Goal: Book appointment/travel/reservation

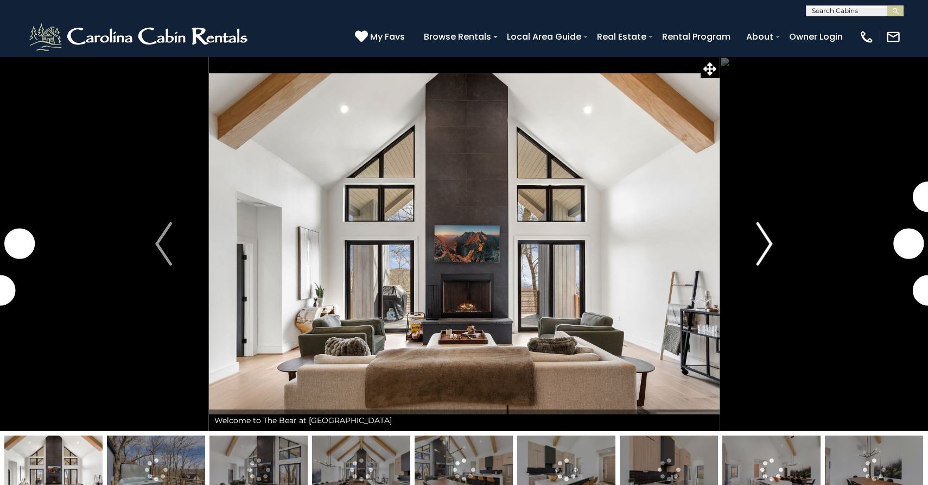
click at [769, 239] on img "Next" at bounding box center [764, 243] width 16 height 43
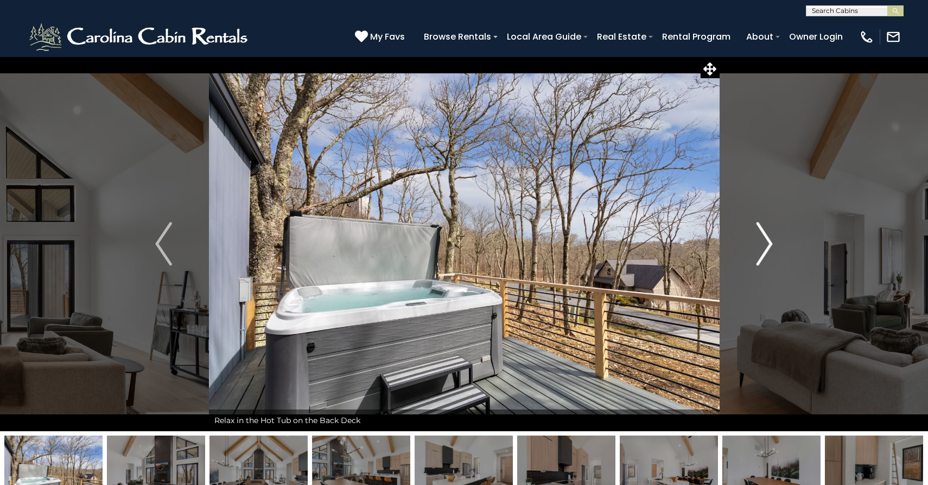
click at [769, 242] on img "Next" at bounding box center [764, 243] width 16 height 43
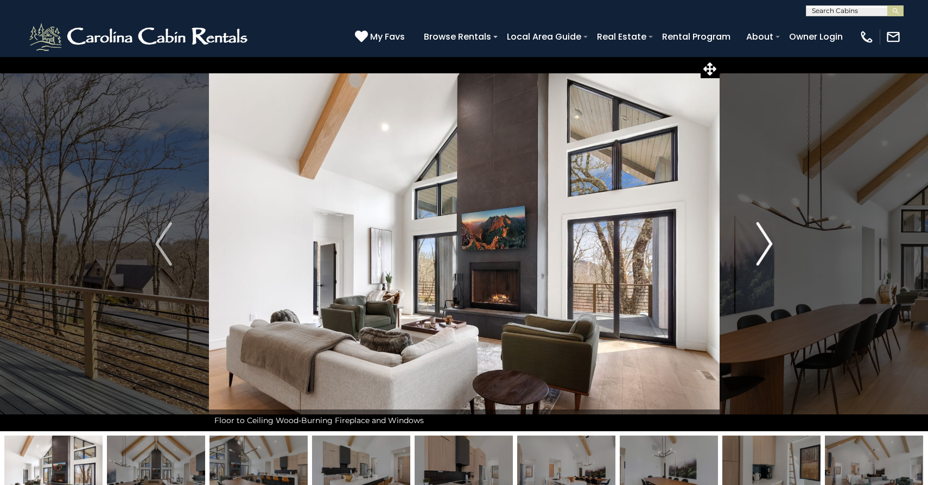
click at [769, 242] on img "Next" at bounding box center [764, 243] width 16 height 43
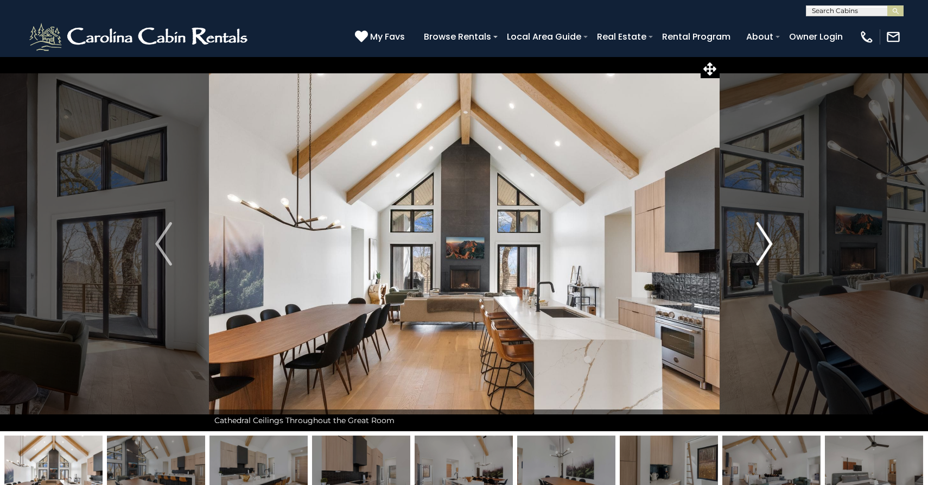
click at [769, 242] on img "Next" at bounding box center [764, 243] width 16 height 43
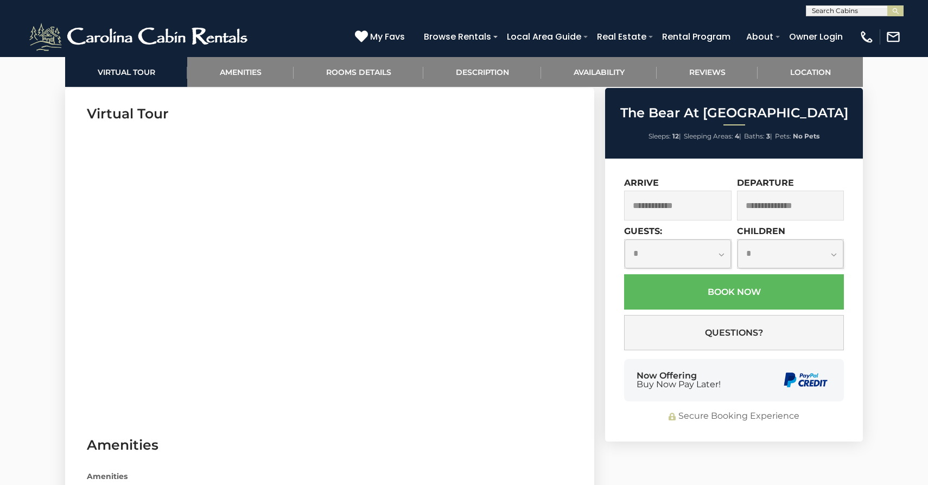
scroll to position [593, 0]
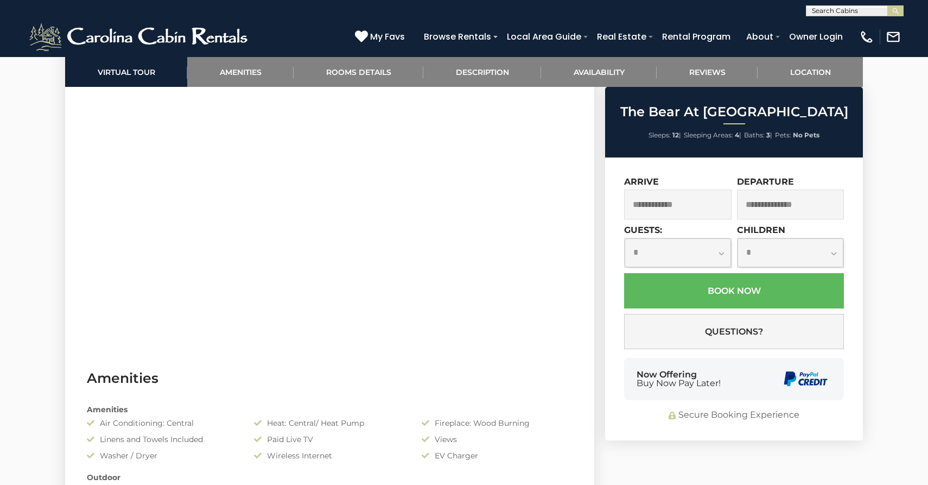
click at [658, 204] on input "text" at bounding box center [677, 204] width 107 height 30
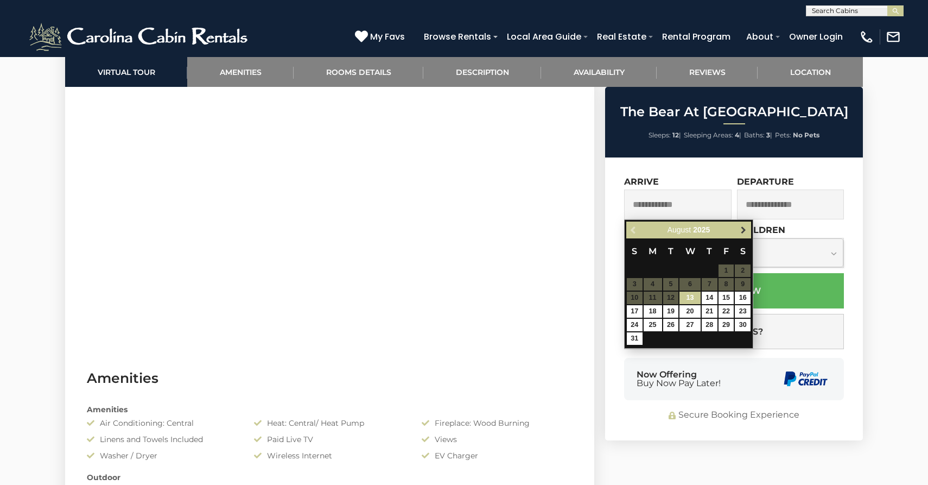
click at [747, 231] on span "Next" at bounding box center [743, 230] width 9 height 9
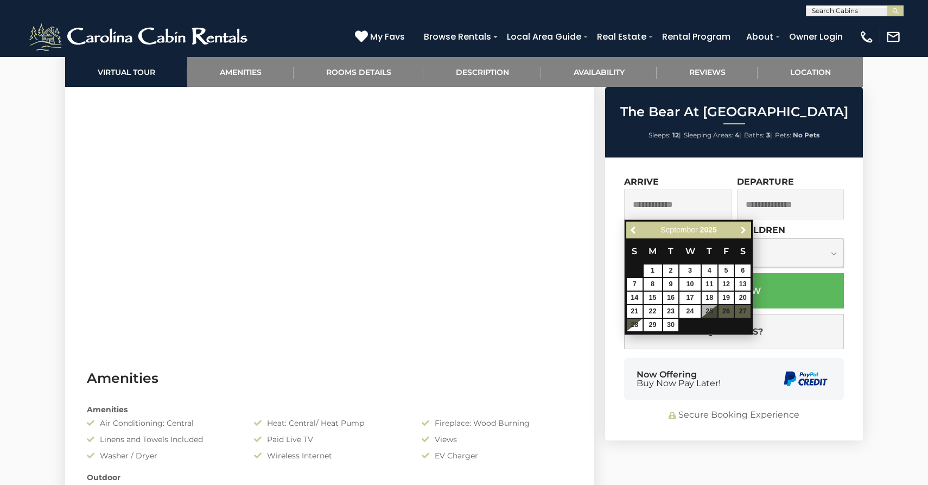
click at [747, 231] on span "Next" at bounding box center [743, 230] width 9 height 9
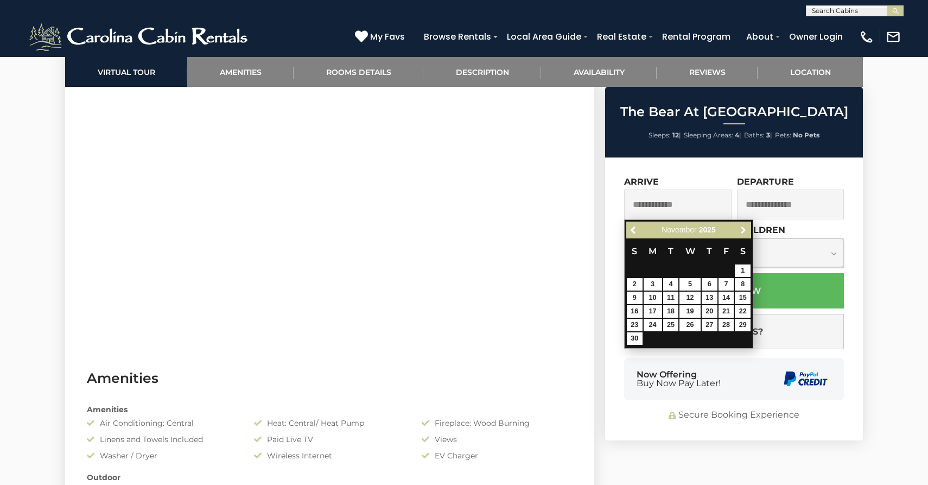
click at [747, 231] on span "Next" at bounding box center [743, 230] width 9 height 9
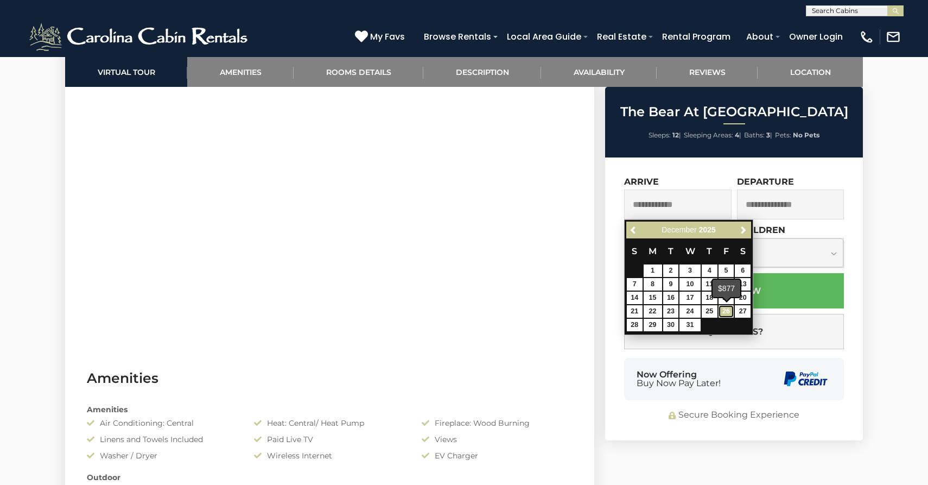
click at [727, 313] on link "26" at bounding box center [727, 311] width 16 height 12
type input "**********"
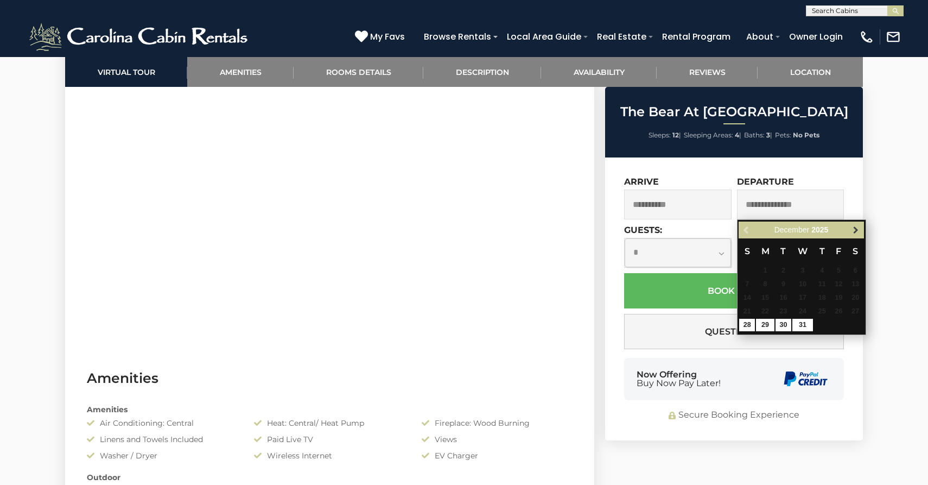
click at [858, 229] on span "Next" at bounding box center [856, 230] width 9 height 9
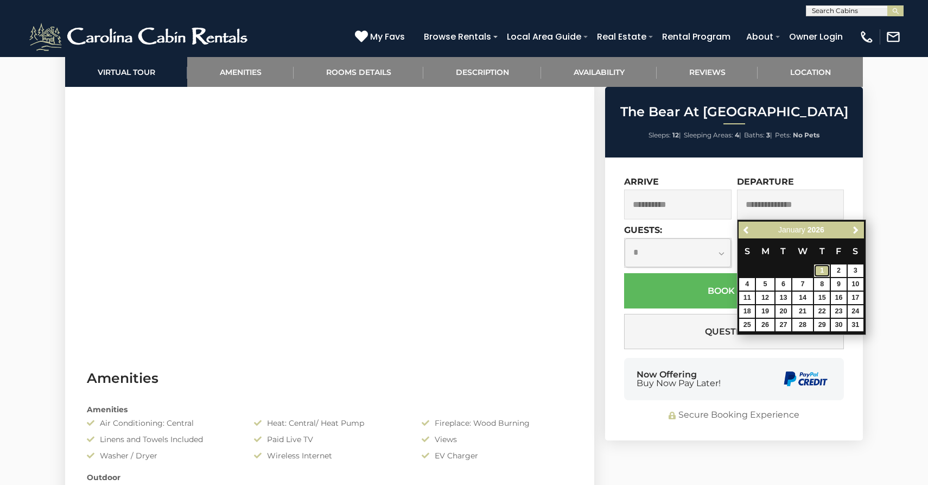
click at [821, 270] on link "1" at bounding box center [822, 270] width 16 height 12
type input "**********"
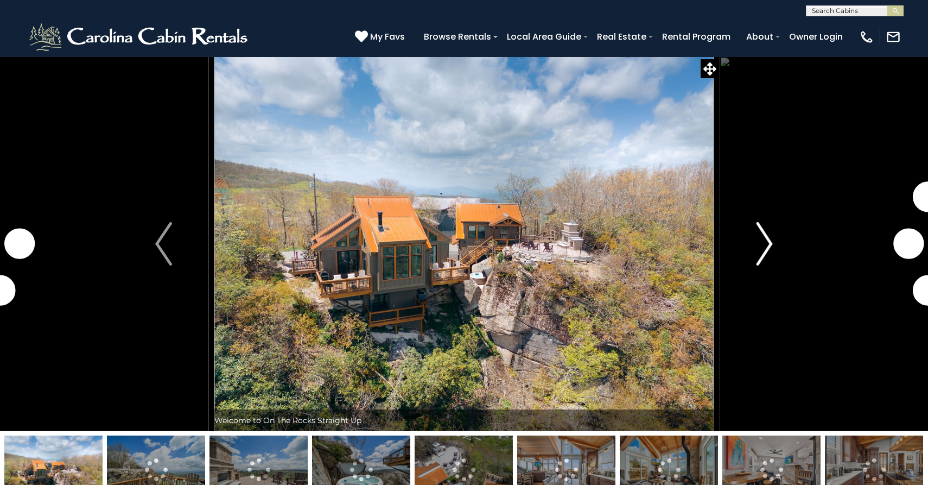
click at [760, 238] on img "Next" at bounding box center [764, 243] width 16 height 43
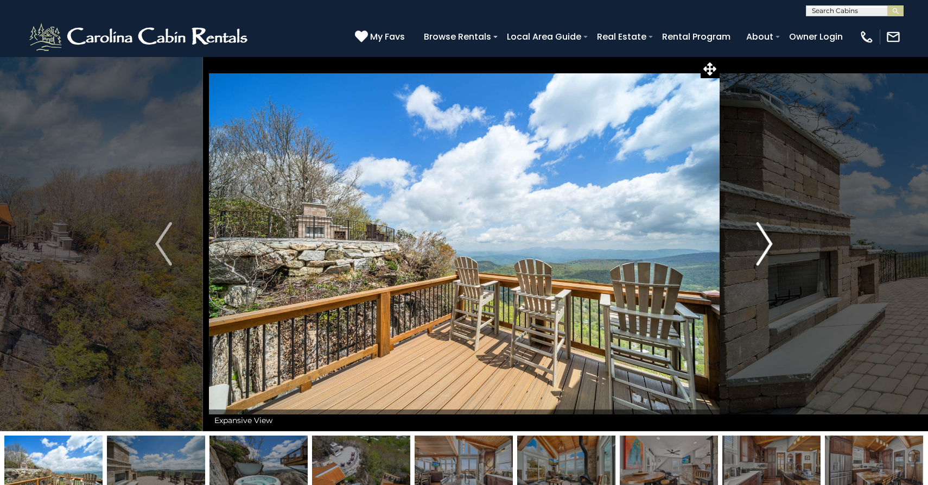
click at [764, 240] on img "Next" at bounding box center [764, 243] width 16 height 43
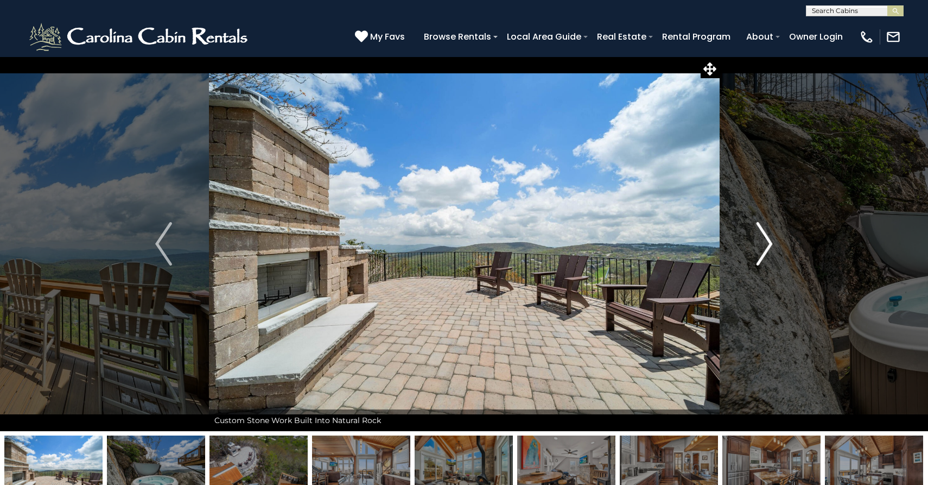
click at [764, 240] on img "Next" at bounding box center [764, 243] width 16 height 43
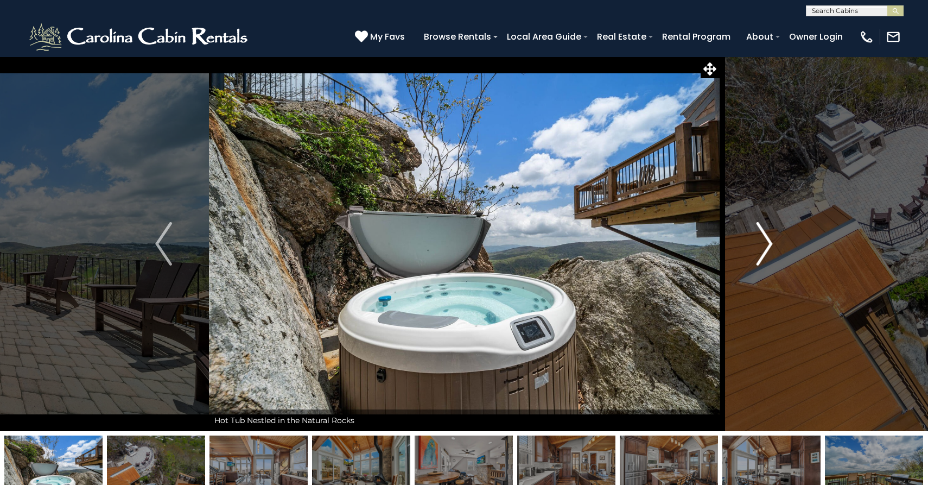
click at [764, 240] on img "Next" at bounding box center [764, 243] width 16 height 43
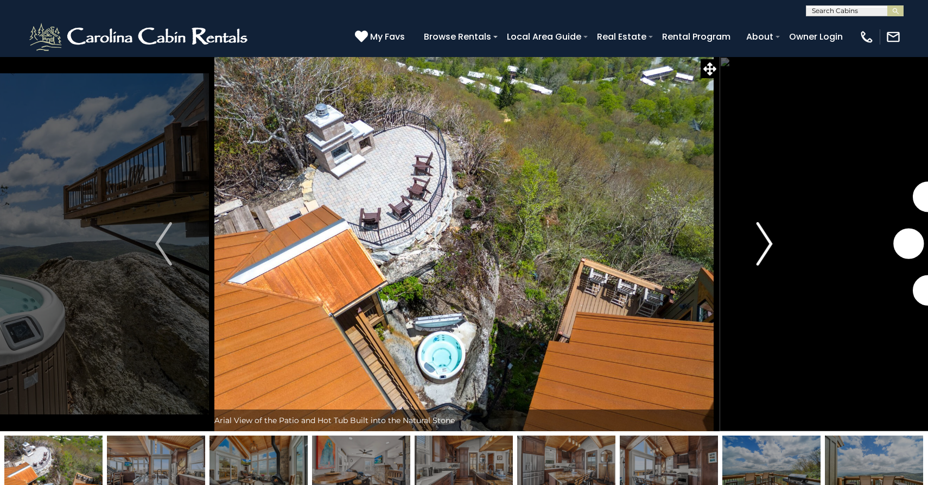
click at [764, 240] on img "Next" at bounding box center [764, 243] width 16 height 43
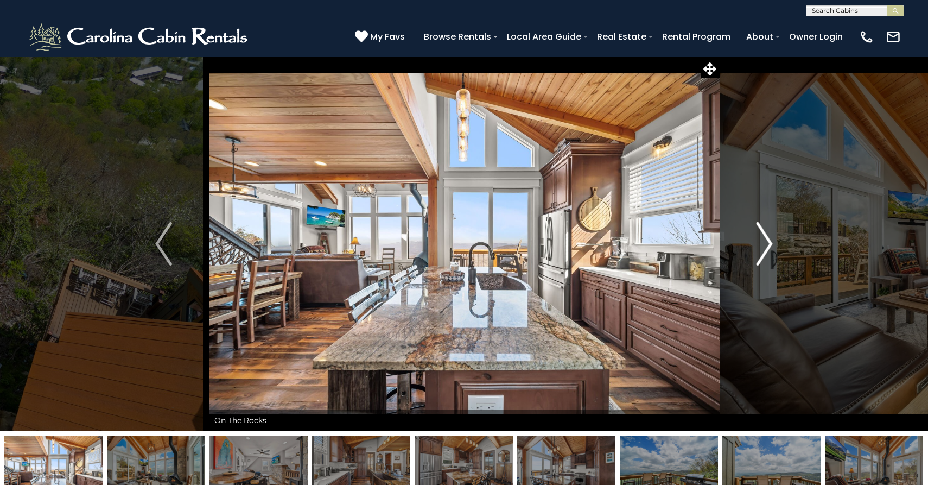
click at [764, 240] on img "Next" at bounding box center [764, 243] width 16 height 43
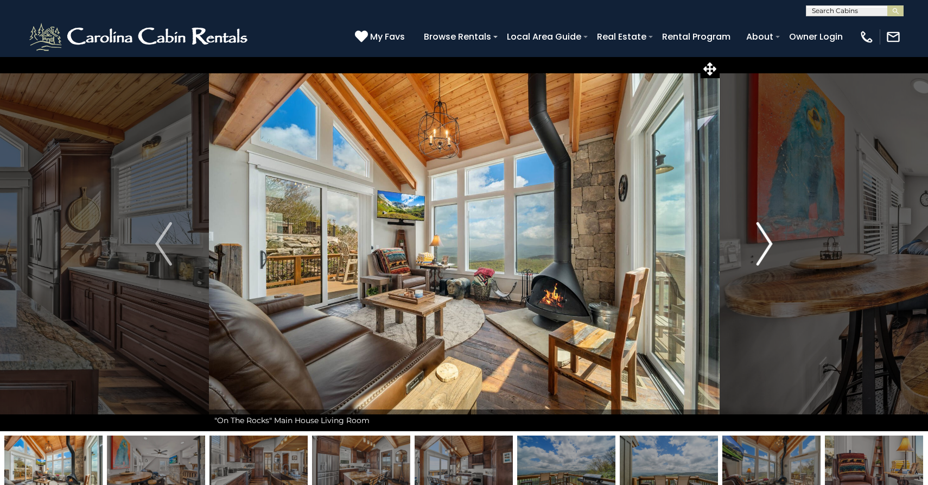
click at [764, 239] on img "Next" at bounding box center [764, 243] width 16 height 43
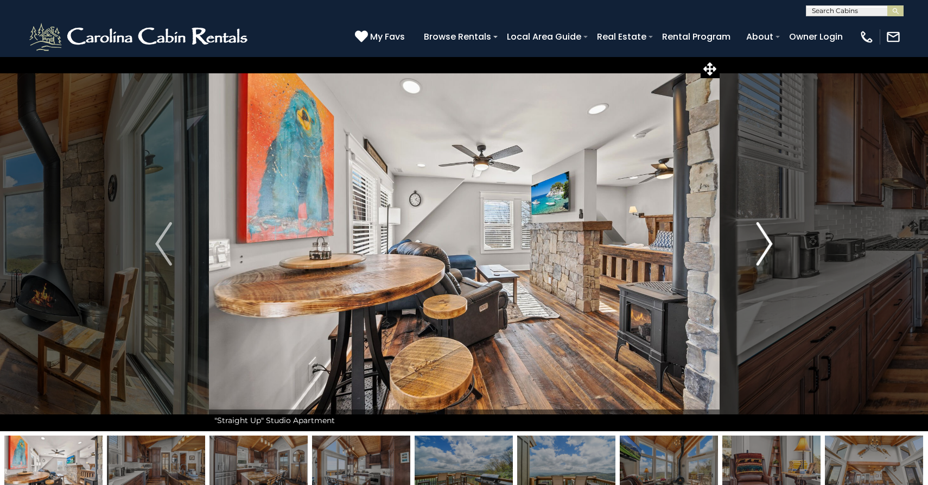
click at [764, 239] on img "Next" at bounding box center [764, 243] width 16 height 43
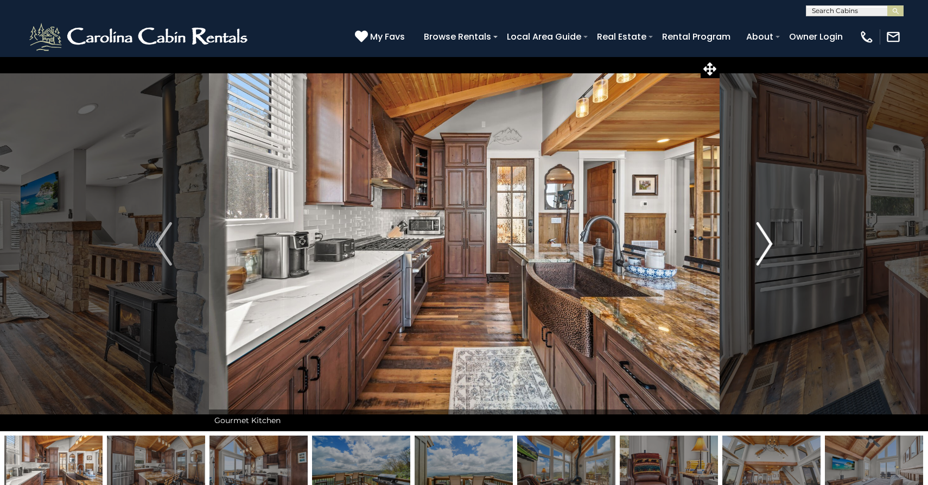
click at [764, 239] on img "Next" at bounding box center [764, 243] width 16 height 43
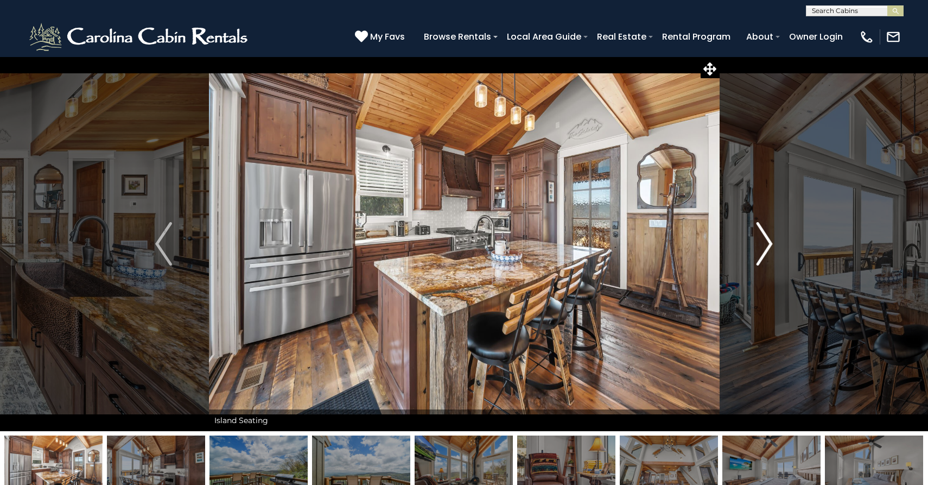
click at [764, 239] on img "Next" at bounding box center [764, 243] width 16 height 43
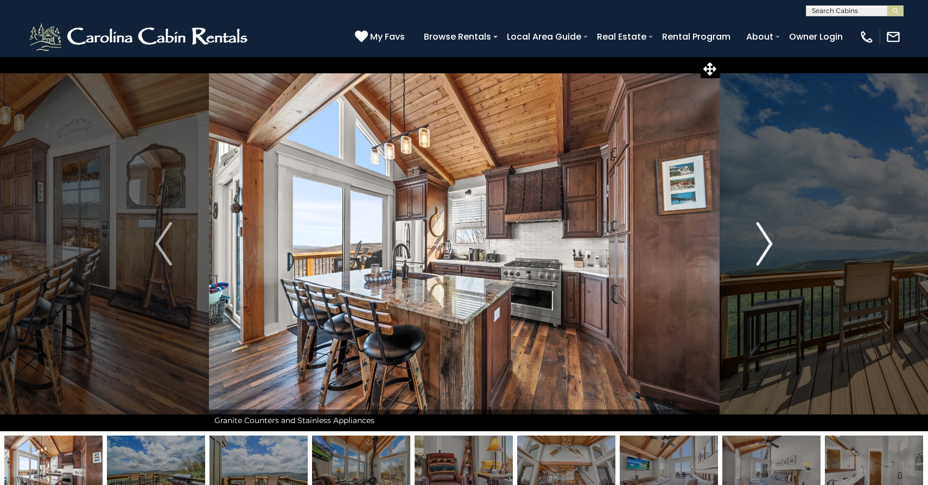
click at [764, 239] on img "Next" at bounding box center [764, 243] width 16 height 43
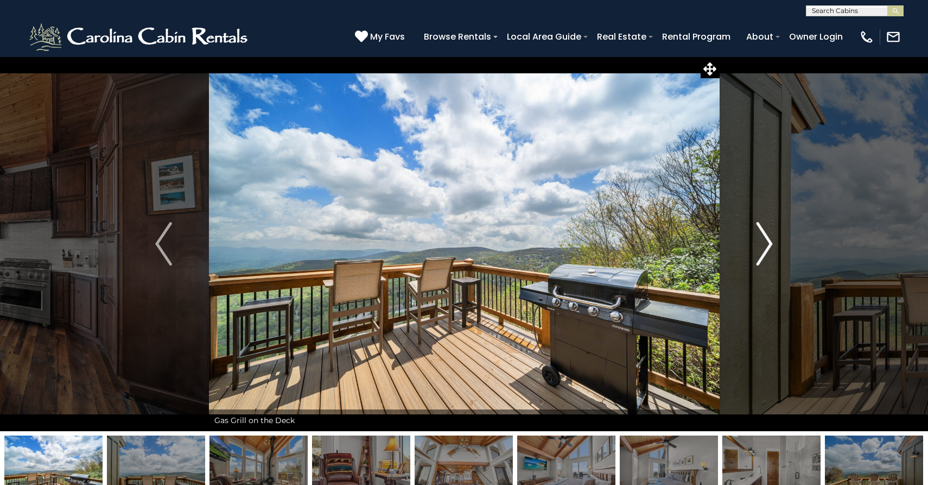
click at [764, 239] on img "Next" at bounding box center [764, 243] width 16 height 43
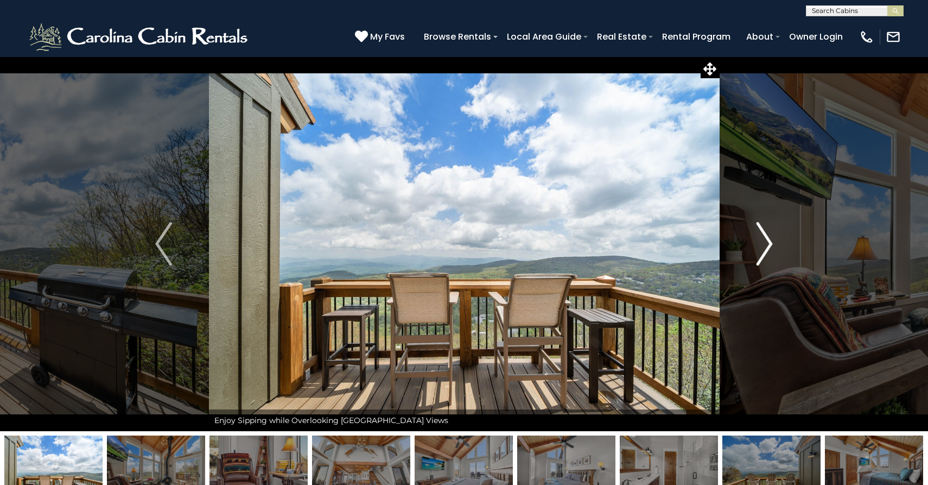
click at [764, 239] on img "Next" at bounding box center [764, 243] width 16 height 43
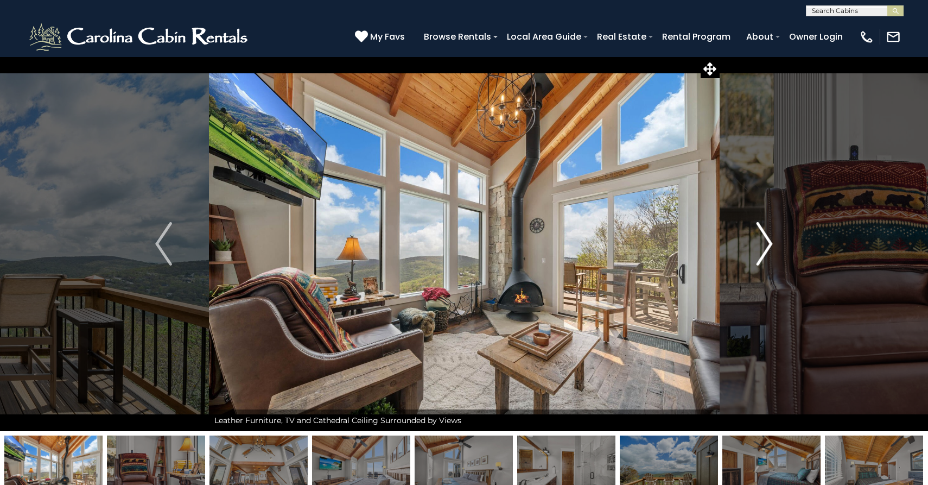
click at [764, 239] on img "Next" at bounding box center [764, 243] width 16 height 43
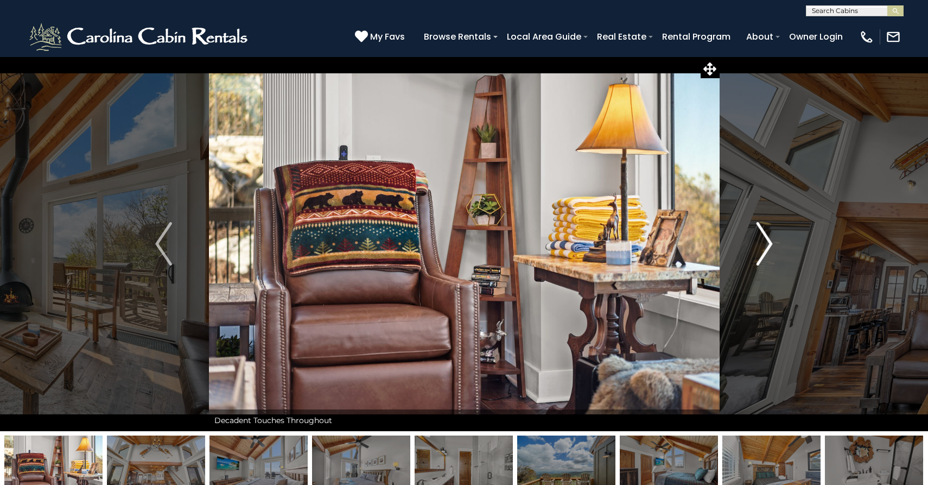
click at [764, 239] on img "Next" at bounding box center [764, 243] width 16 height 43
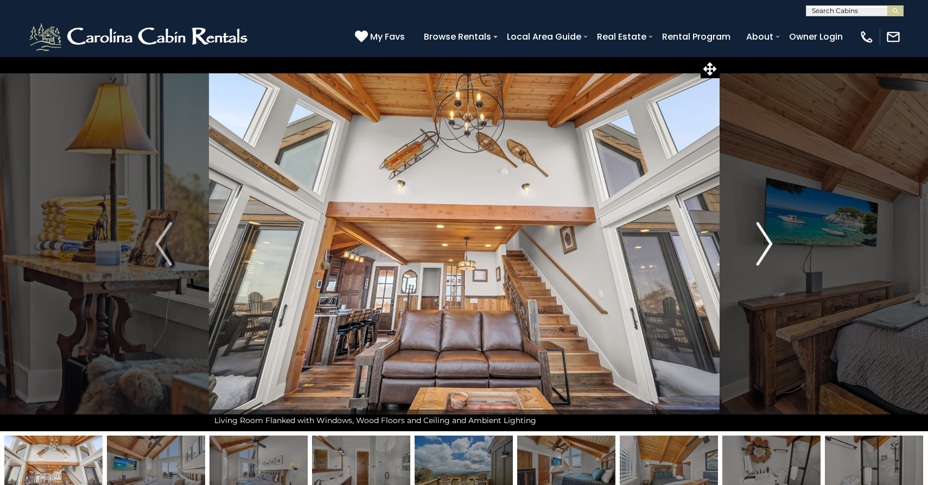
click at [764, 239] on img "Next" at bounding box center [764, 243] width 16 height 43
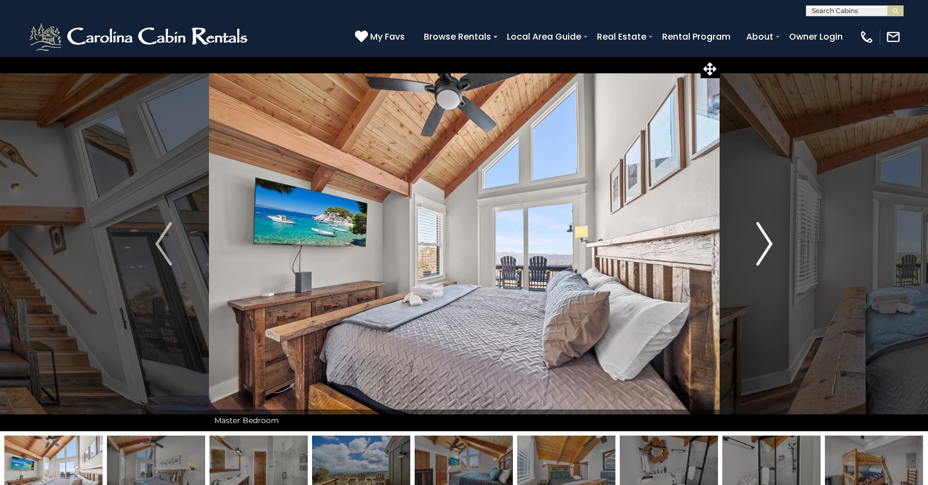
click at [764, 239] on img "Next" at bounding box center [764, 243] width 16 height 43
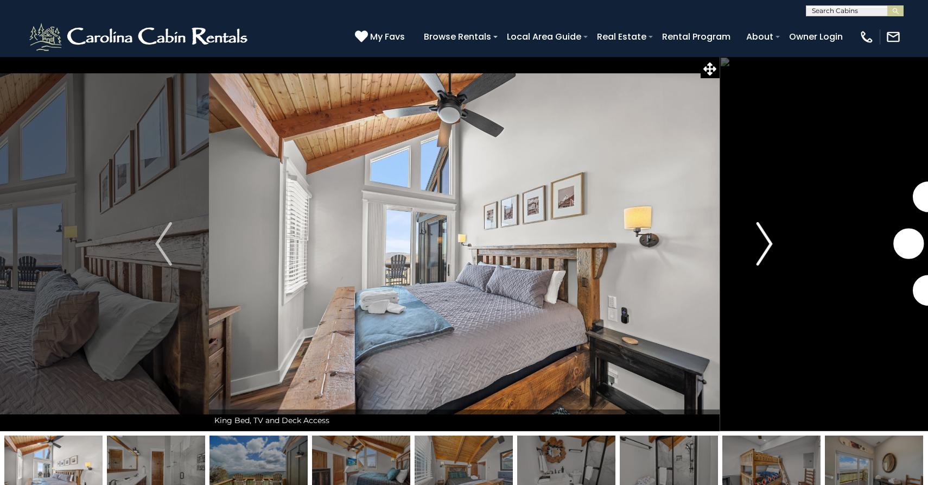
click at [764, 239] on img "Next" at bounding box center [764, 243] width 16 height 43
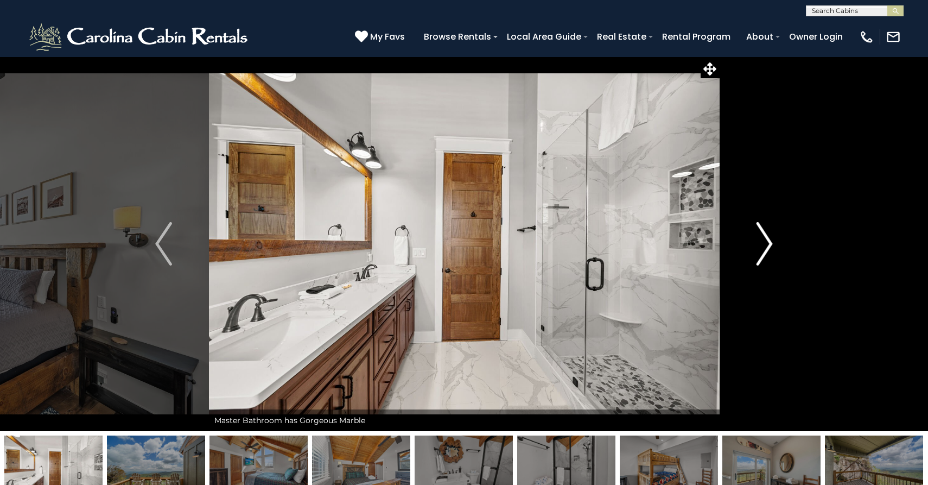
click at [764, 239] on img "Next" at bounding box center [764, 243] width 16 height 43
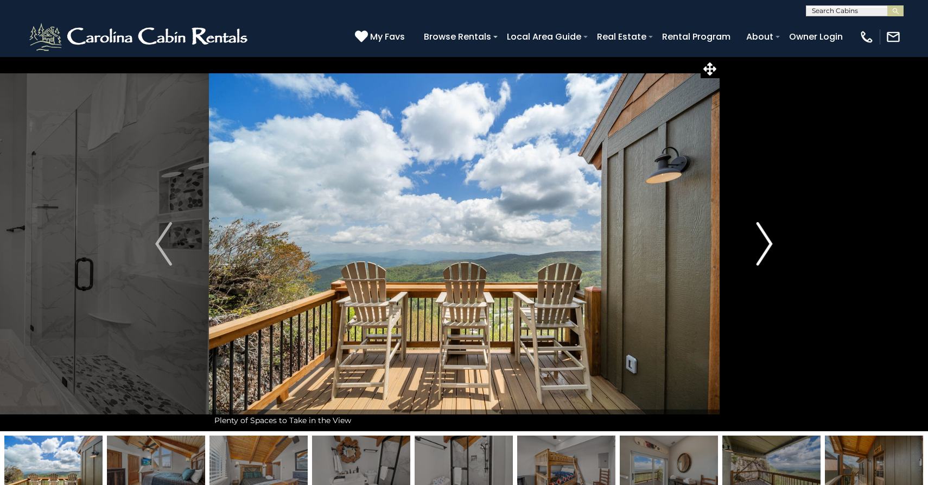
click at [764, 239] on img "Next" at bounding box center [764, 243] width 16 height 43
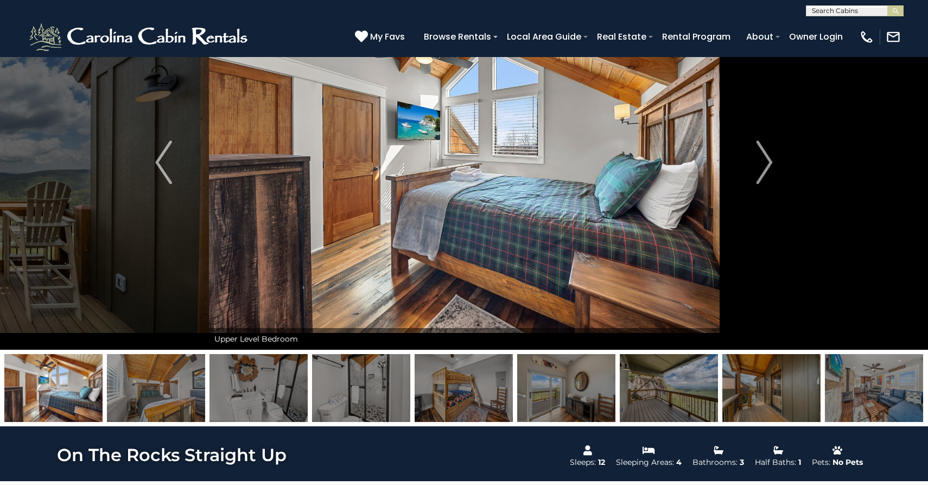
scroll to position [81, 0]
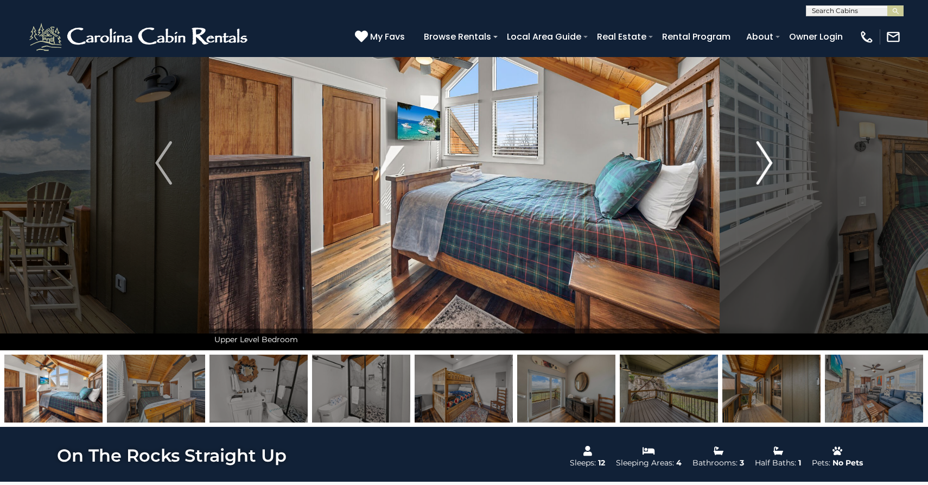
click at [765, 157] on img "Next" at bounding box center [764, 162] width 16 height 43
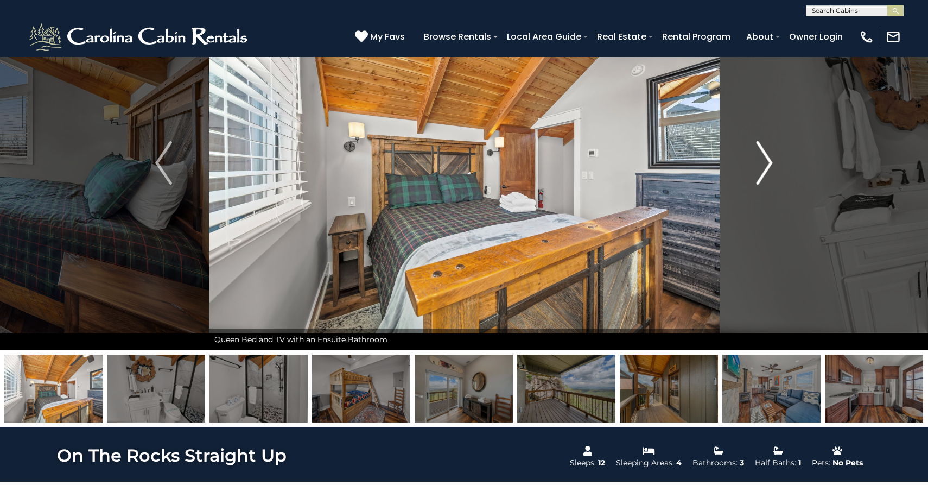
click at [765, 157] on img "Next" at bounding box center [764, 162] width 16 height 43
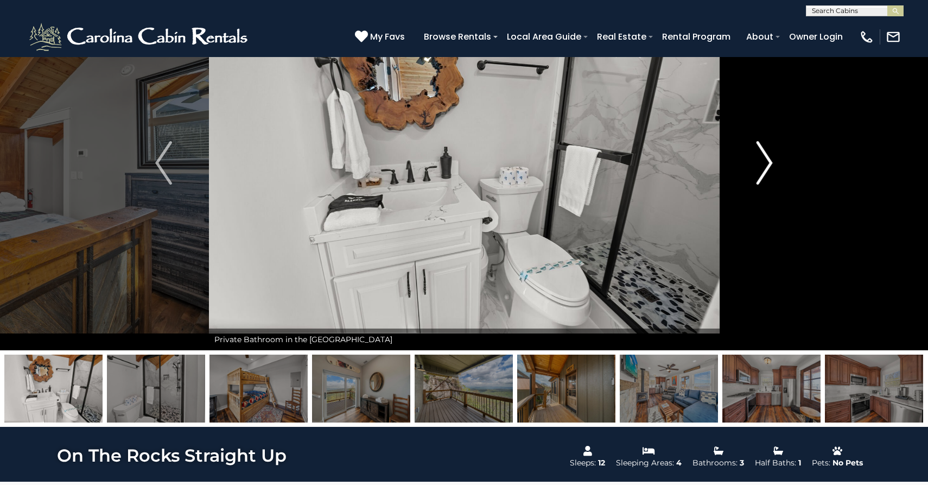
click at [765, 157] on img "Next" at bounding box center [764, 162] width 16 height 43
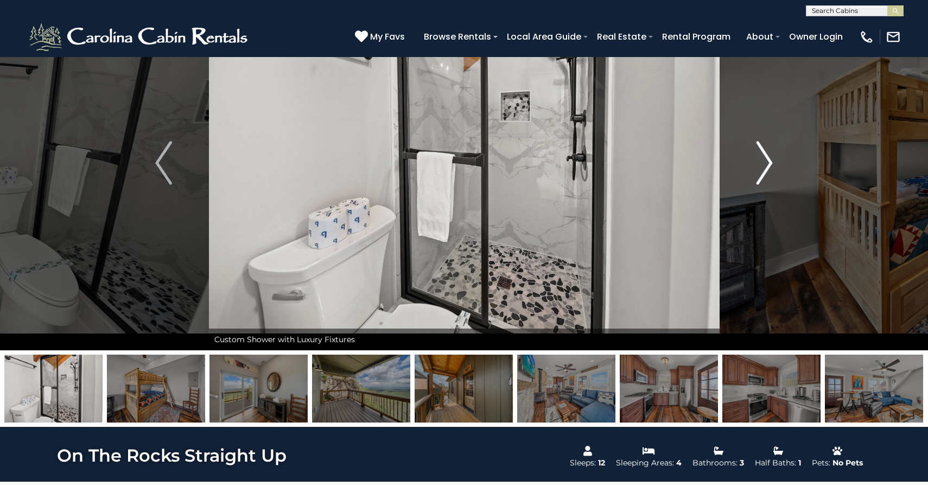
click at [765, 157] on img "Next" at bounding box center [764, 162] width 16 height 43
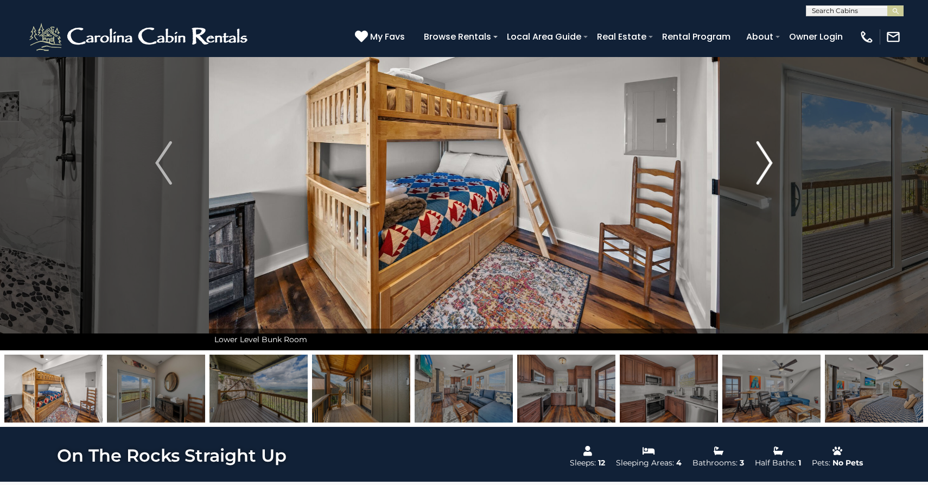
click at [765, 157] on img "Next" at bounding box center [764, 162] width 16 height 43
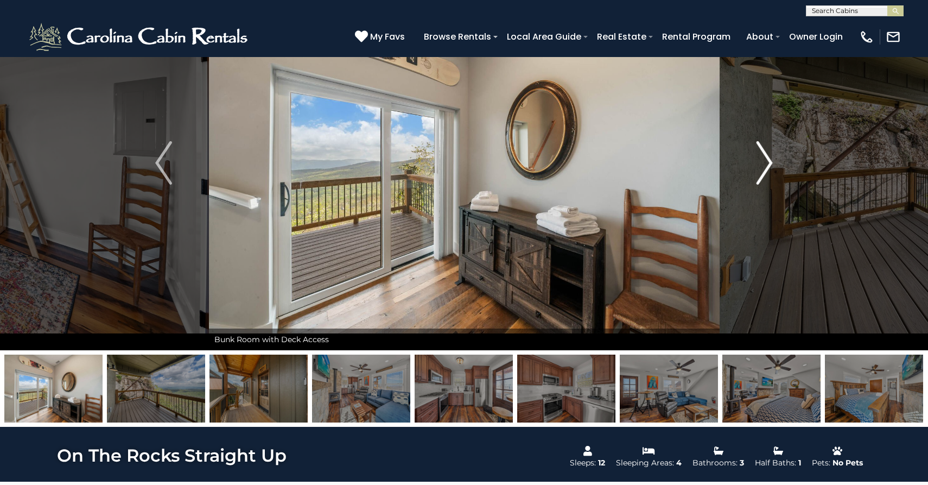
click at [765, 157] on img "Next" at bounding box center [764, 162] width 16 height 43
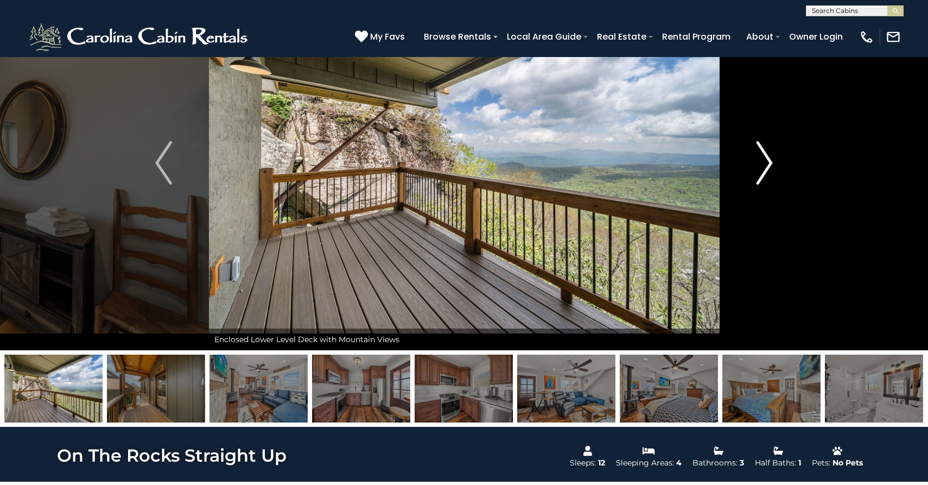
click at [765, 157] on img "Next" at bounding box center [764, 162] width 16 height 43
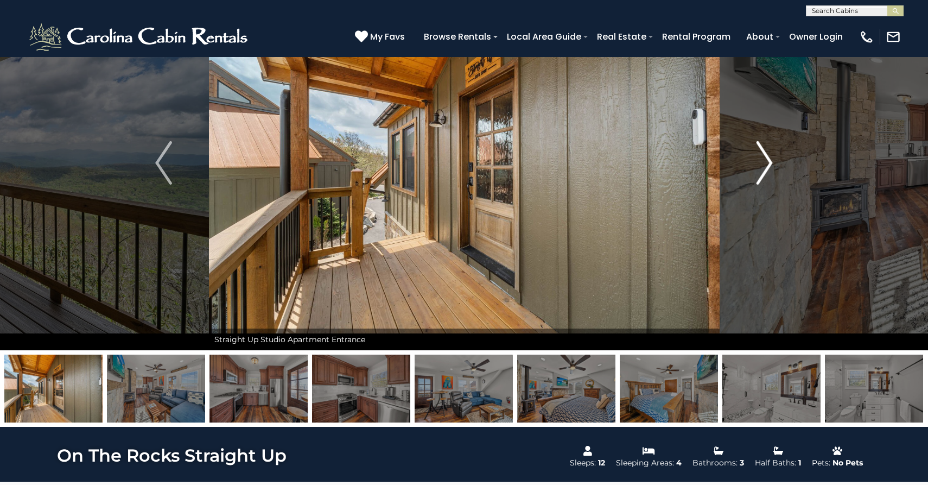
click at [765, 157] on img "Next" at bounding box center [764, 162] width 16 height 43
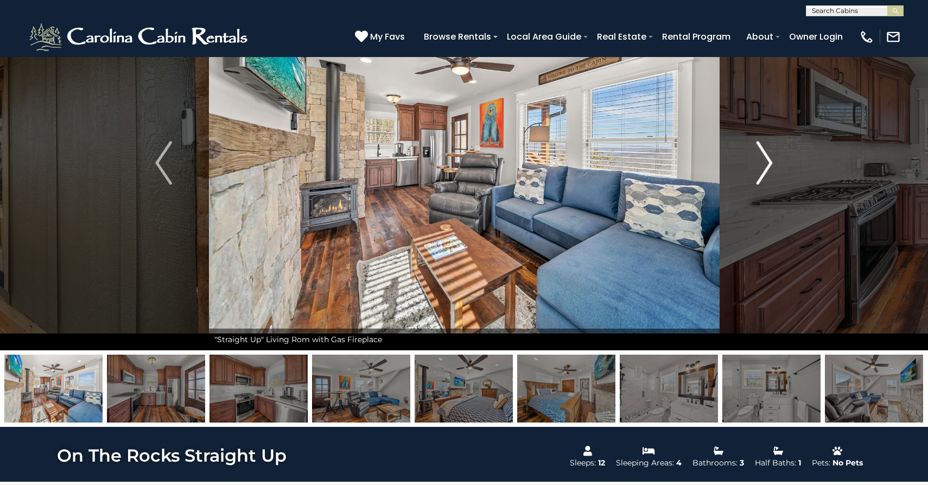
click at [765, 157] on img "Next" at bounding box center [764, 162] width 16 height 43
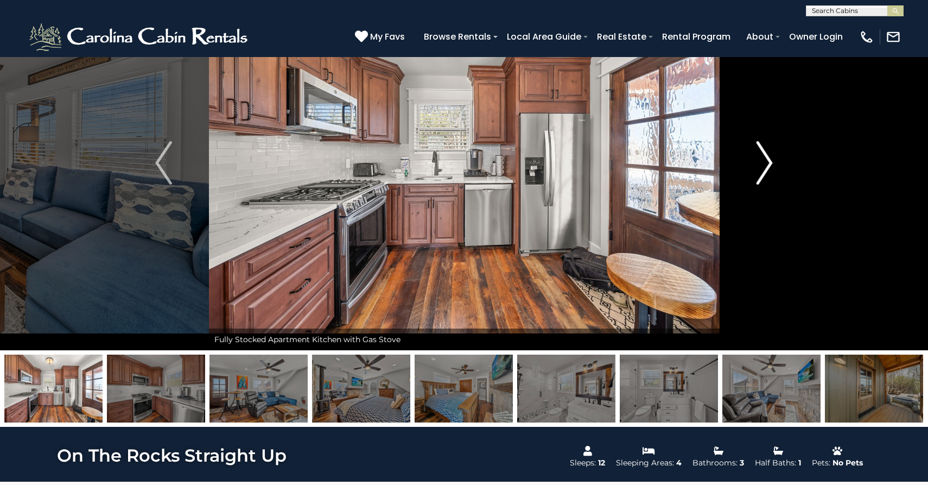
click at [765, 157] on img "Next" at bounding box center [764, 162] width 16 height 43
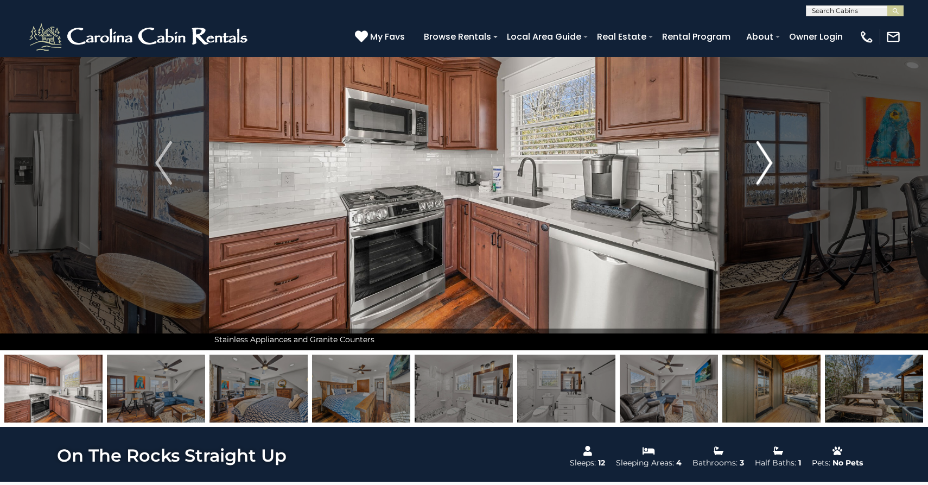
click at [765, 157] on img "Next" at bounding box center [764, 162] width 16 height 43
